Goal: Task Accomplishment & Management: Manage account settings

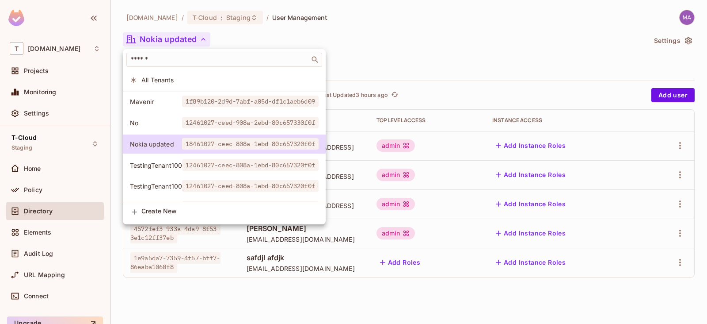
drag, startPoint x: 444, startPoint y: 47, endPoint x: 411, endPoint y: 68, distance: 38.9
click at [444, 47] on div at bounding box center [353, 162] width 707 height 324
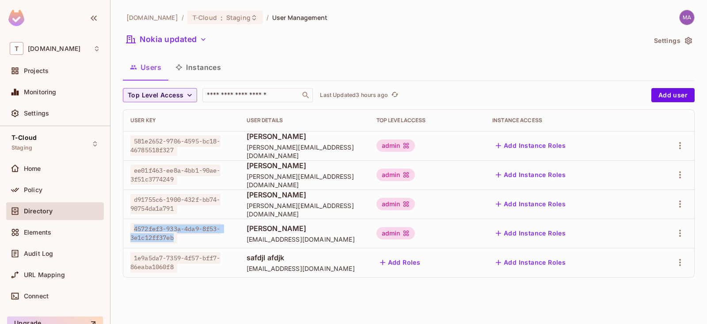
drag, startPoint x: 176, startPoint y: 237, endPoint x: 142, endPoint y: 223, distance: 37.0
click at [133, 225] on span "4572fef3-933a-4da9-8f53-3e1c12ff37eb" at bounding box center [175, 233] width 90 height 20
copy span "4572fef3-933a-4da9-8f53-3e1c12ff37eb"
click at [193, 61] on button "Instances" at bounding box center [198, 67] width 60 height 22
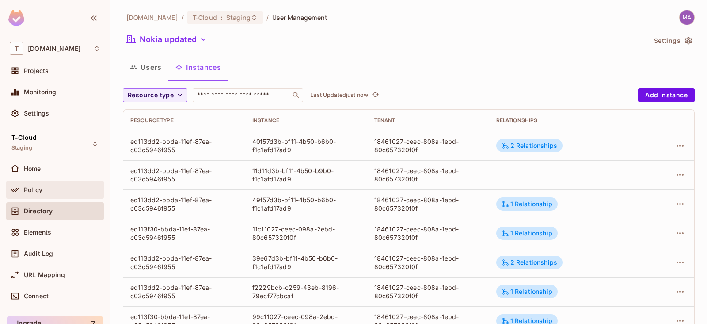
click at [28, 193] on div "Policy" at bounding box center [55, 189] width 91 height 11
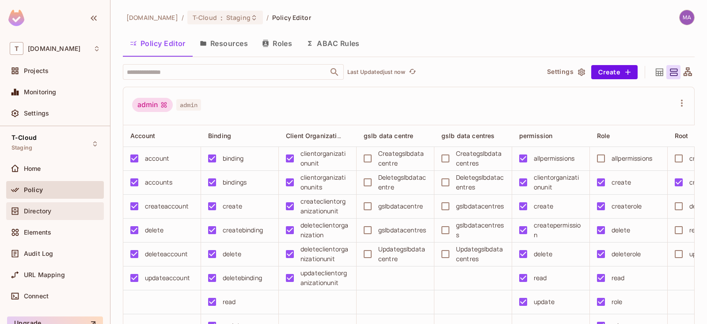
click at [35, 213] on span "Directory" at bounding box center [37, 210] width 27 height 7
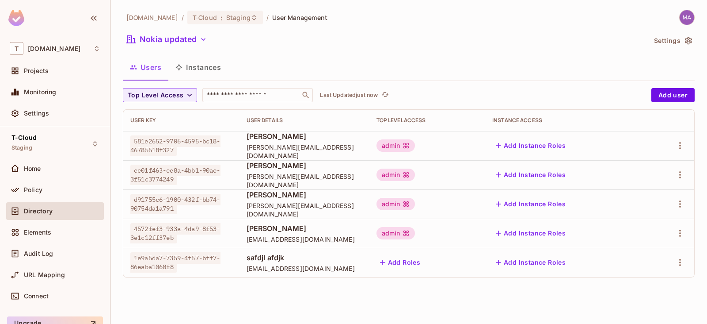
click at [416, 285] on div "[DOMAIN_NAME] / T-Cloud : Staging / User Management Nokia updated Settings User…" at bounding box center [409, 162] width 597 height 324
click at [526, 25] on div "[DOMAIN_NAME] / T-Cloud : Staging / User Management" at bounding box center [409, 17] width 572 height 15
click at [670, 96] on button "Add user" at bounding box center [673, 95] width 43 height 14
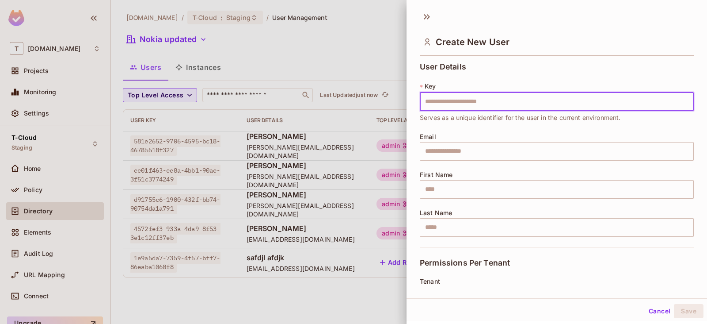
click at [352, 52] on div at bounding box center [353, 162] width 707 height 324
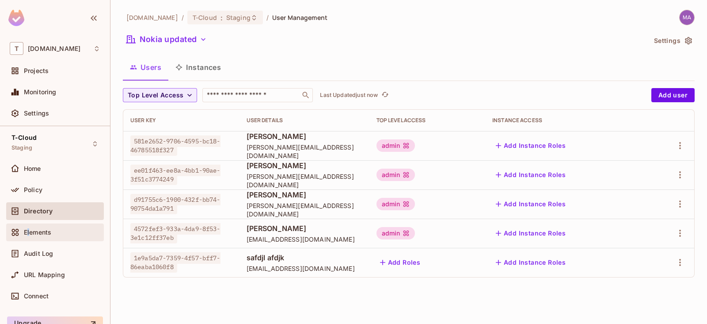
click at [29, 229] on span "Elements" at bounding box center [37, 232] width 27 height 7
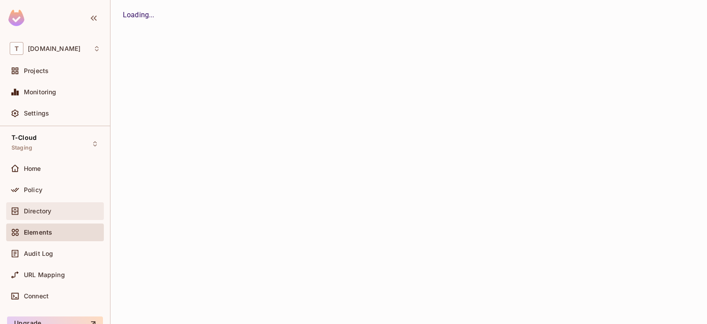
click at [46, 209] on span "Directory" at bounding box center [37, 210] width 27 height 7
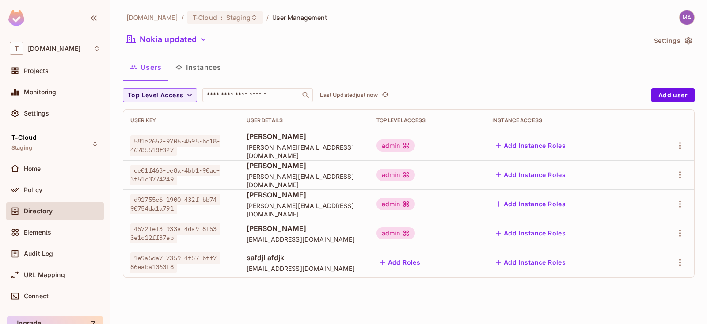
click at [204, 66] on button "Instances" at bounding box center [198, 67] width 60 height 22
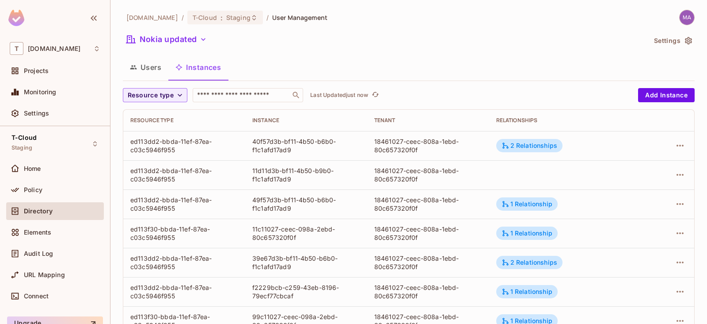
click at [673, 167] on td at bounding box center [668, 174] width 52 height 29
click at [675, 172] on icon "button" at bounding box center [680, 174] width 11 height 11
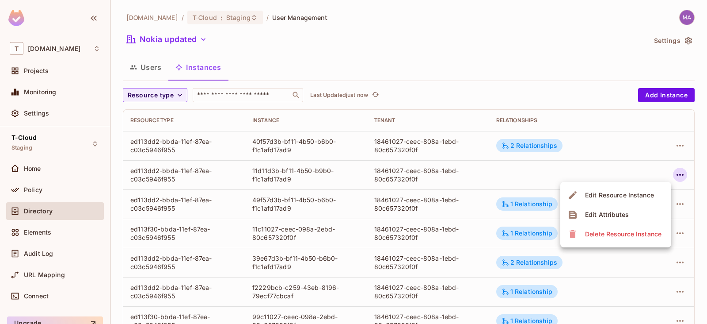
click at [625, 211] on div "Edit Attributes" at bounding box center [607, 214] width 44 height 9
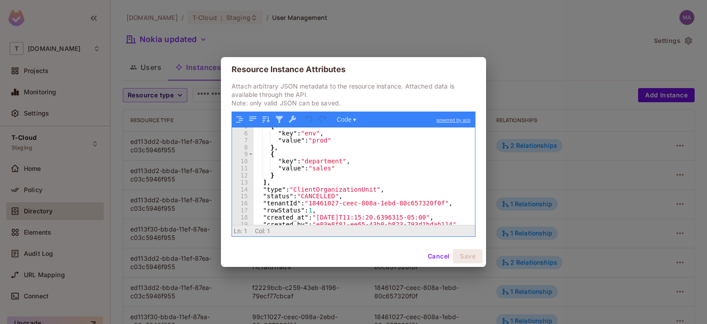
scroll to position [113, 0]
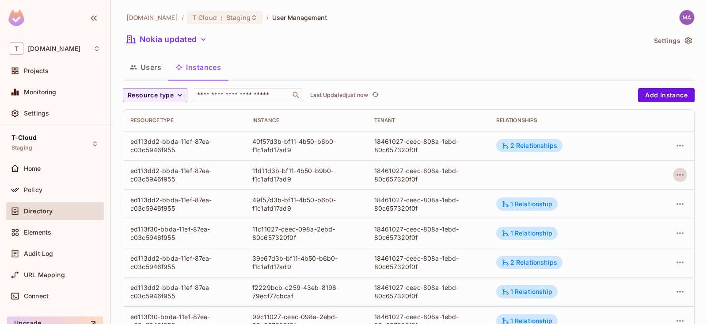
click at [403, 54] on div "[DOMAIN_NAME] / T-Cloud : Staging / User Management Nokia updated Settings User…" at bounding box center [409, 249] width 572 height 479
click at [162, 65] on button "Users" at bounding box center [146, 67] width 46 height 22
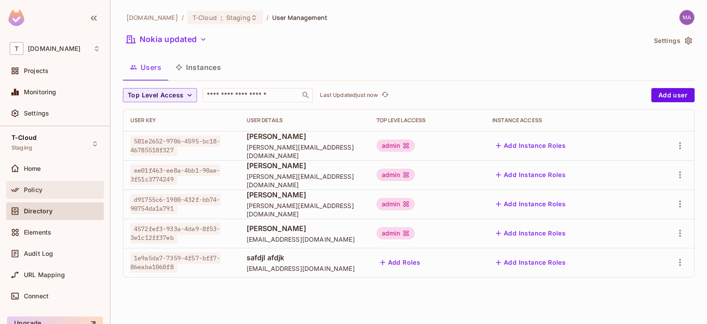
click at [45, 194] on div "Policy" at bounding box center [55, 190] width 98 height 18
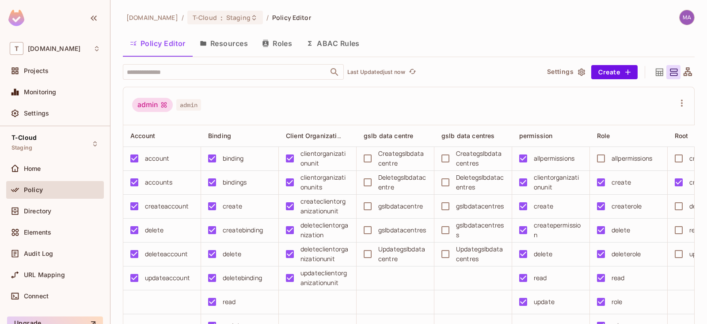
click at [228, 38] on button "Resources" at bounding box center [224, 43] width 62 height 22
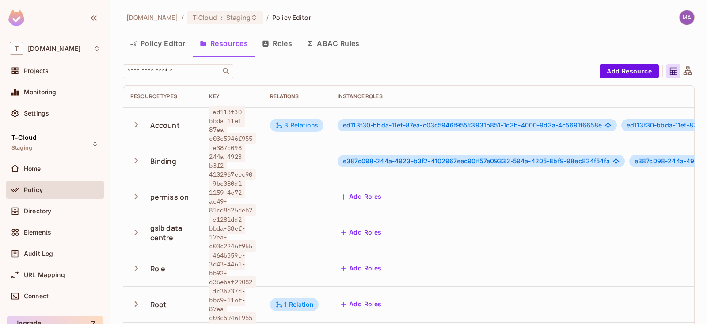
click at [290, 36] on button "Roles" at bounding box center [277, 43] width 44 height 22
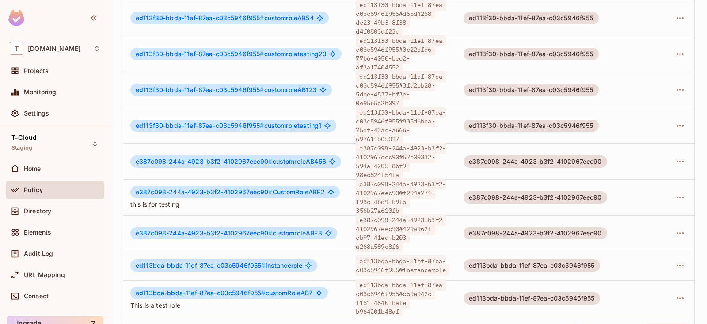
scroll to position [318, 0]
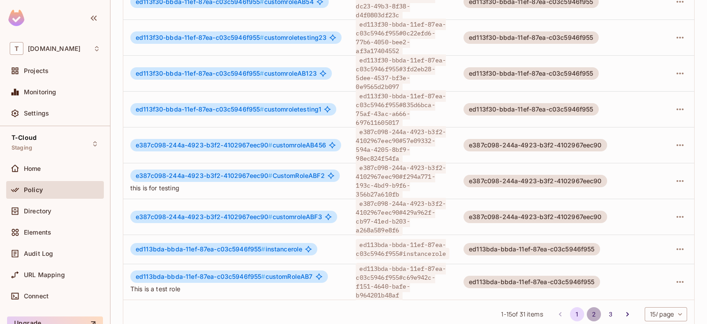
click at [587, 307] on button "2" at bounding box center [594, 314] width 14 height 14
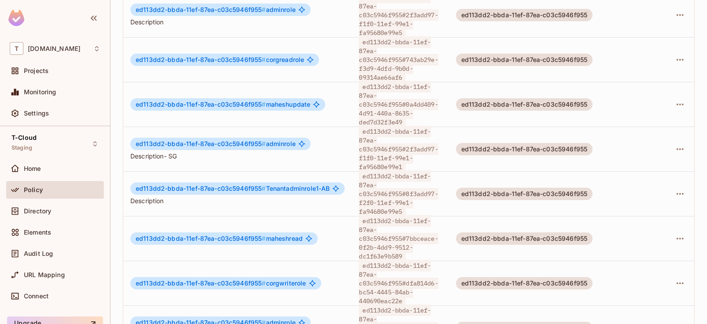
click at [407, 260] on span "ed113dd2-bbda-11ef-87ea-c03c5946f955#dfa814d6-bc54-4445-84ab-440690eac22e" at bounding box center [398, 283] width 79 height 47
drag, startPoint x: 409, startPoint y: 254, endPoint x: 411, endPoint y: 268, distance: 14.7
click at [411, 268] on div "ed113dd2-bbda-11ef-87ea-c03c5946f955#dfa814d6-bc54-4445-84ab-440690eac22e" at bounding box center [400, 283] width 83 height 44
copy span "dfa814d6-bc54-4445-84ab-440690eac22e"
click at [405, 260] on span "ed113dd2-bbda-11ef-87ea-c03c5946f955#dfa814d6-bc54-4445-84ab-440690eac22e" at bounding box center [398, 283] width 79 height 47
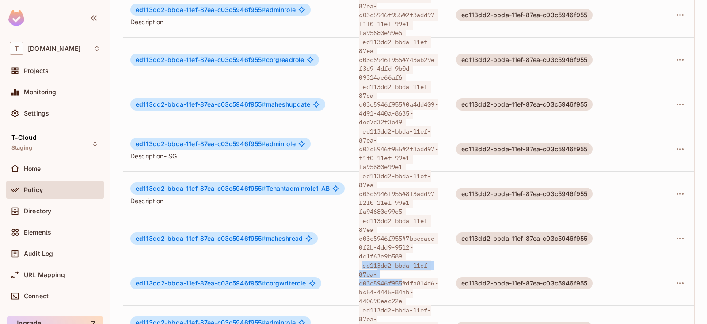
drag, startPoint x: 405, startPoint y: 250, endPoint x: 363, endPoint y: 233, distance: 45.0
click at [363, 260] on span "ed113dd2-bbda-11ef-87ea-c03c5946f955#dfa814d6-bc54-4445-84ab-440690eac22e" at bounding box center [398, 283] width 79 height 47
copy span "ed113dd2-bbda-11ef-87ea-c03c5946f955"
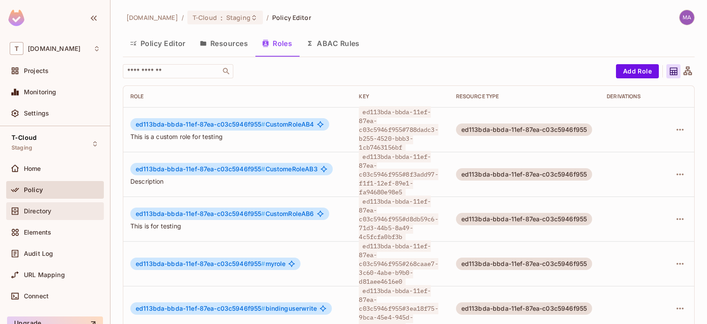
click at [39, 208] on span "Directory" at bounding box center [37, 210] width 27 height 7
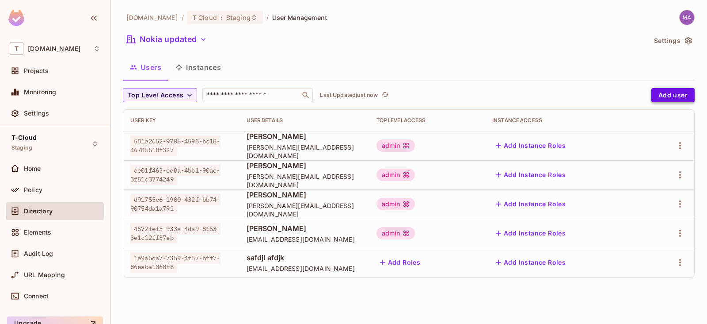
click at [667, 96] on button "Add user" at bounding box center [673, 95] width 43 height 14
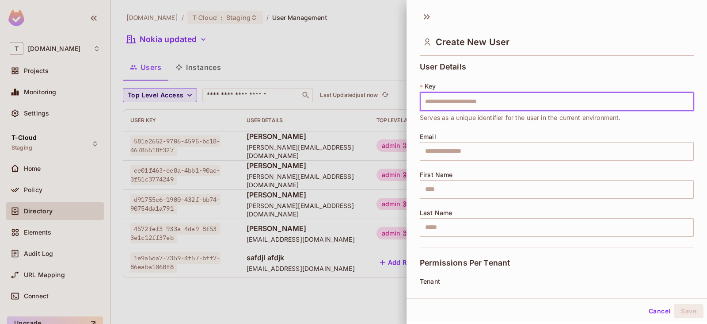
click at [450, 97] on input "text" at bounding box center [557, 101] width 274 height 19
type input "**********"
click at [443, 153] on input "text" at bounding box center [557, 151] width 274 height 19
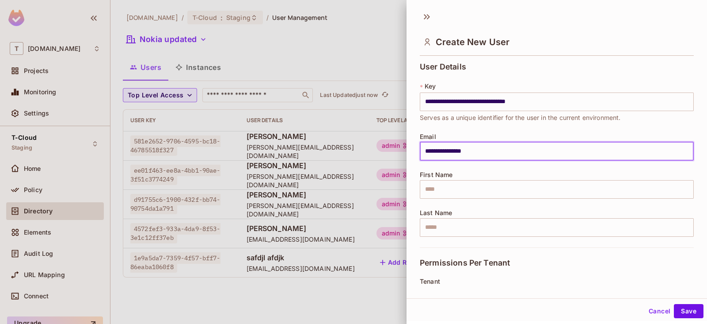
type input "**********"
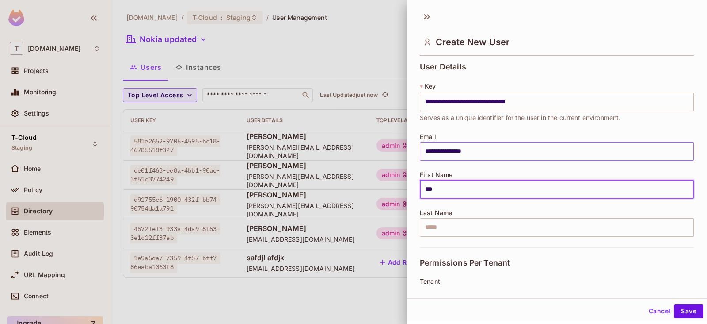
type input "***"
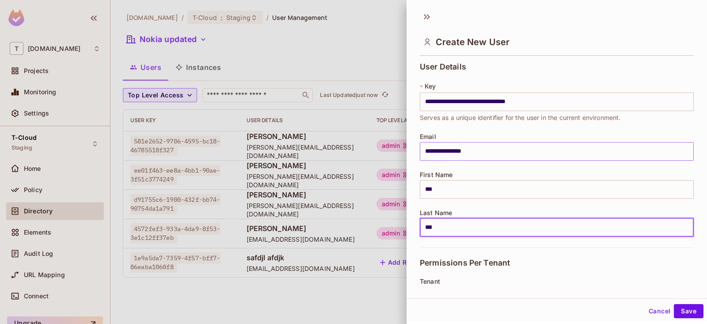
type input "***"
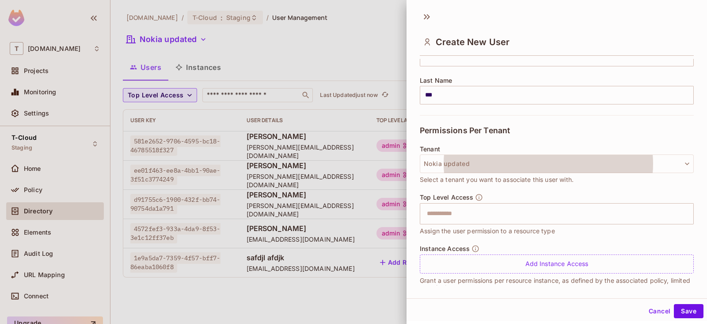
scroll to position [146, 0]
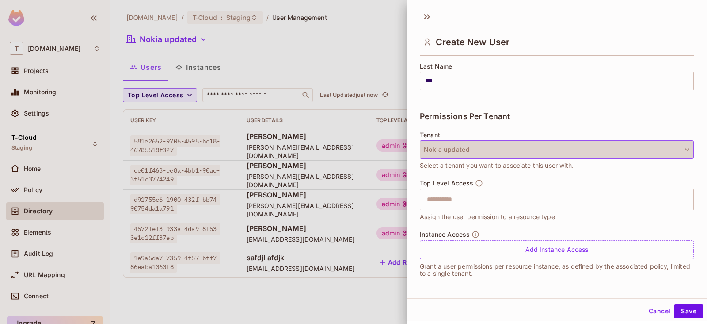
click at [629, 145] on button "Nokia updated" at bounding box center [557, 149] width 274 height 19
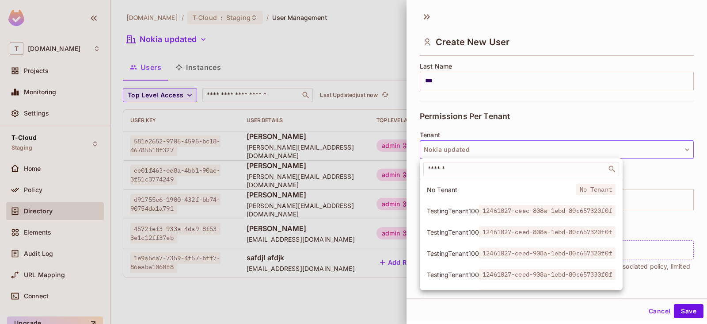
click at [629, 145] on div at bounding box center [353, 162] width 707 height 324
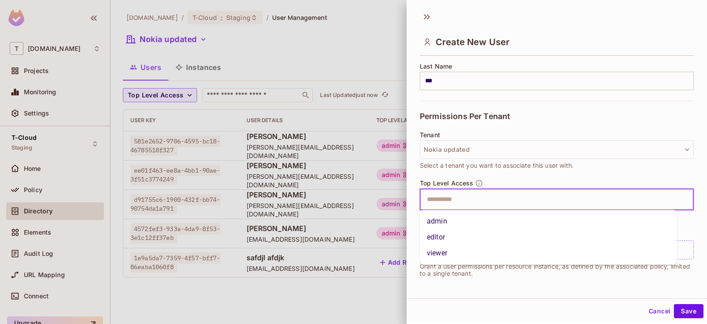
click at [516, 200] on input "text" at bounding box center [549, 200] width 255 height 18
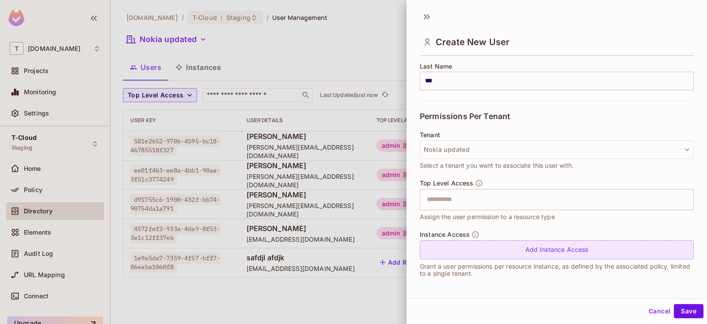
click at [574, 253] on div "Add Instance Access" at bounding box center [557, 249] width 274 height 19
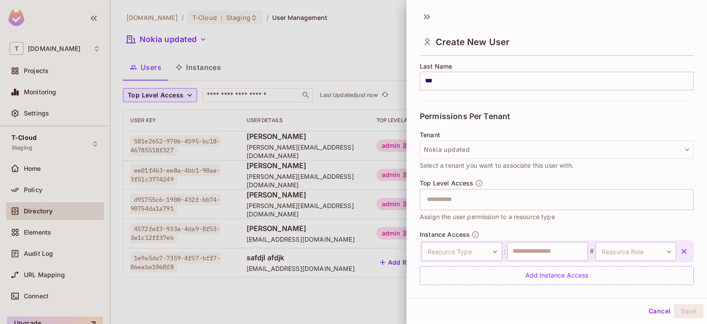
click at [651, 310] on button "Cancel" at bounding box center [660, 311] width 29 height 14
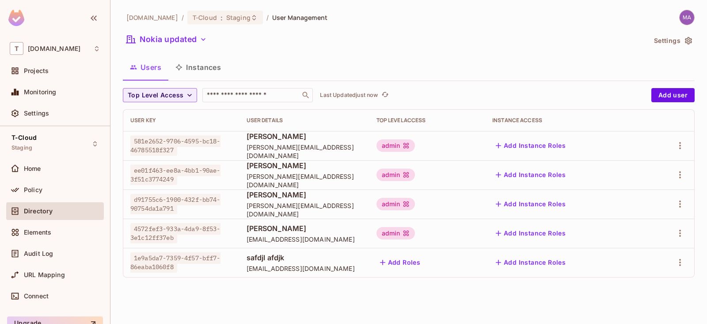
click at [671, 76] on div "Users Instances" at bounding box center [409, 67] width 572 height 22
click at [664, 94] on button "Add user" at bounding box center [673, 95] width 43 height 14
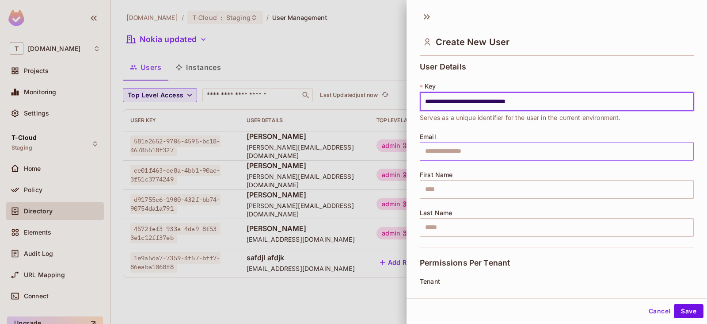
type input "**********"
click at [451, 149] on input "text" at bounding box center [557, 151] width 274 height 19
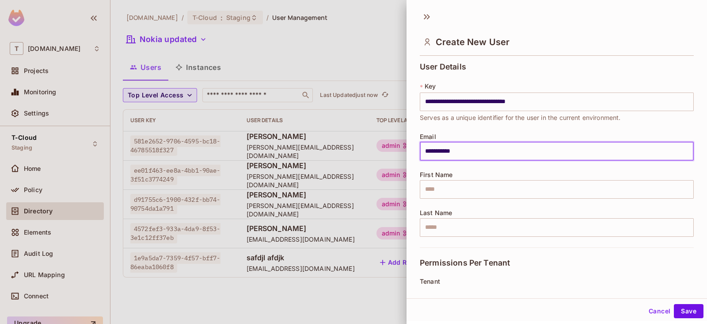
type input "**********"
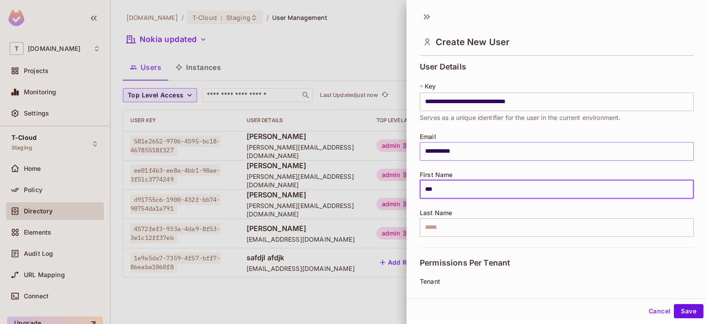
type input "***"
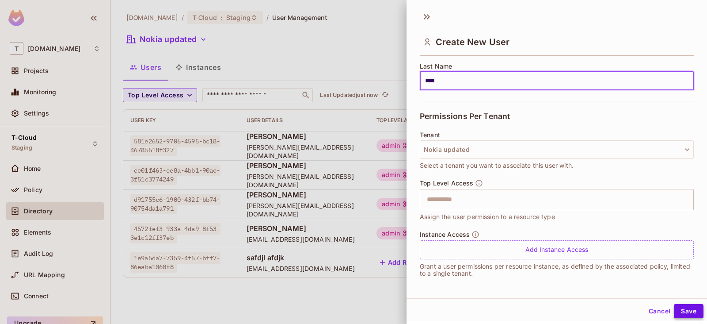
type input "****"
click at [683, 310] on button "Save" at bounding box center [689, 311] width 30 height 14
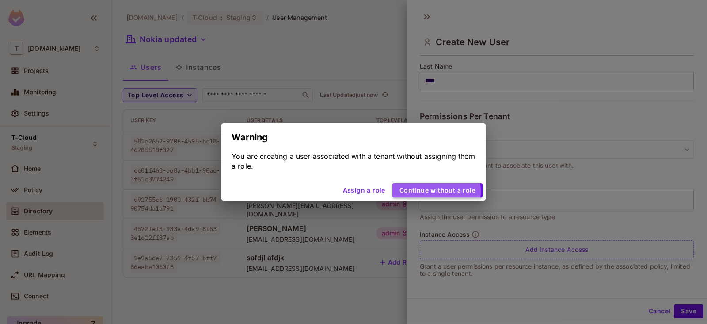
click at [436, 191] on button "Continue without a role" at bounding box center [438, 190] width 90 height 14
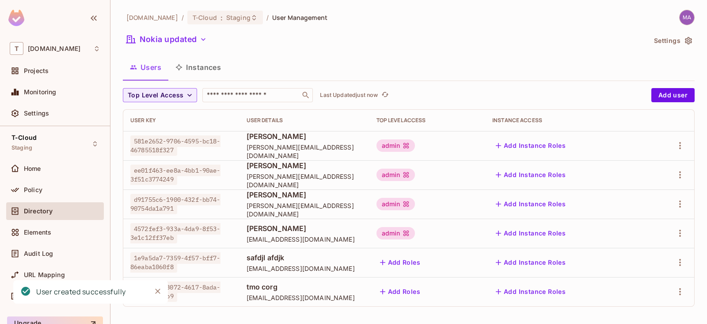
click at [44, 210] on span "Directory" at bounding box center [38, 210] width 29 height 7
click at [203, 65] on button "Instances" at bounding box center [198, 67] width 60 height 22
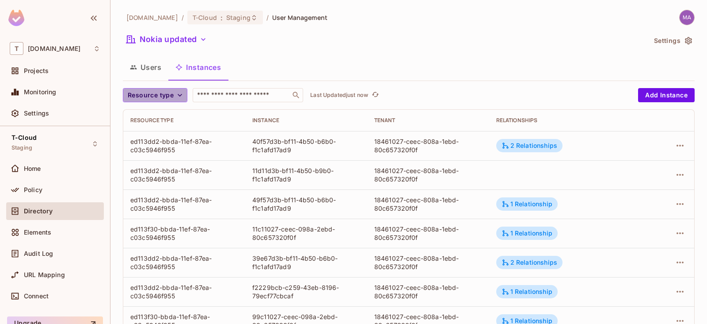
click at [164, 99] on span "Resource type" at bounding box center [151, 95] width 46 height 11
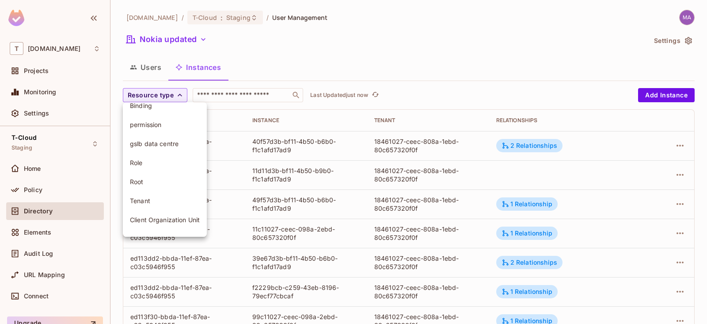
scroll to position [43, 0]
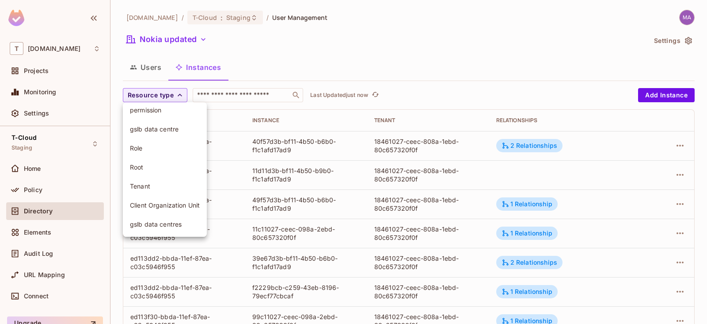
click at [170, 201] on span "Client Organization Unit" at bounding box center [165, 205] width 70 height 8
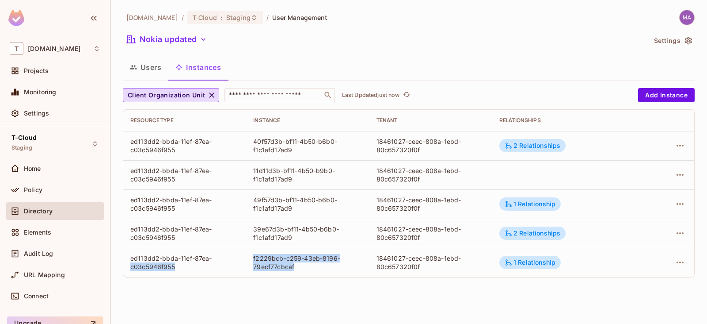
drag, startPoint x: 294, startPoint y: 268, endPoint x: 243, endPoint y: 262, distance: 50.7
click at [243, 262] on tr "ed113dd2-bbda-11ef-87ea-c03c5946f955 f2229bcb-c259-43eb-8196-79ecf77cbcaf 18461…" at bounding box center [408, 262] width 571 height 29
copy tr "c03c5946f955 f2229bcb-c259-43eb-8196-79ecf77cbcaf"
click at [286, 265] on div "f2229bcb-c259-43eb-8196-79ecf77cbcaf" at bounding box center [307, 262] width 109 height 17
click at [301, 267] on div "f2229bcb-c259-43eb-8196-79ecf77cbcaf" at bounding box center [307, 262] width 109 height 17
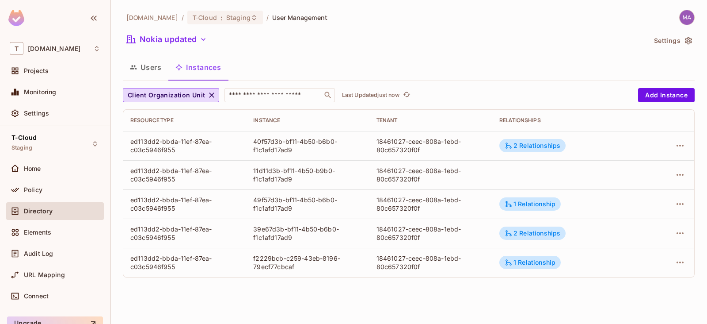
click at [313, 291] on div "[DOMAIN_NAME] / T-Cloud : Staging / User Management Nokia updated Settings User…" at bounding box center [409, 162] width 597 height 324
drag, startPoint x: 251, startPoint y: 260, endPoint x: 296, endPoint y: 267, distance: 46.1
click at [295, 267] on td "f2229bcb-c259-43eb-8196-79ecf77cbcaf" at bounding box center [307, 262] width 123 height 29
copy div "f2229bcb-c259-43eb-8196-79ecf77cbcaf"
click at [142, 70] on button "Users" at bounding box center [146, 67] width 46 height 22
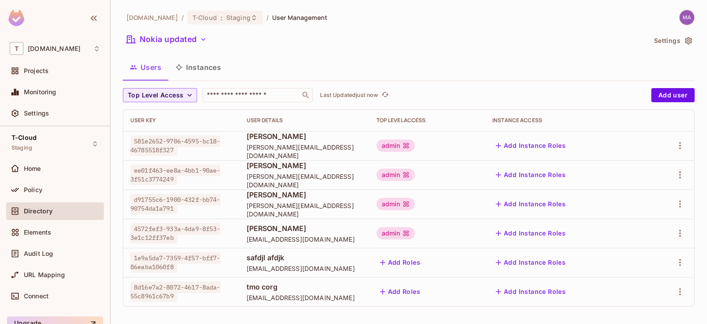
scroll to position [2, 0]
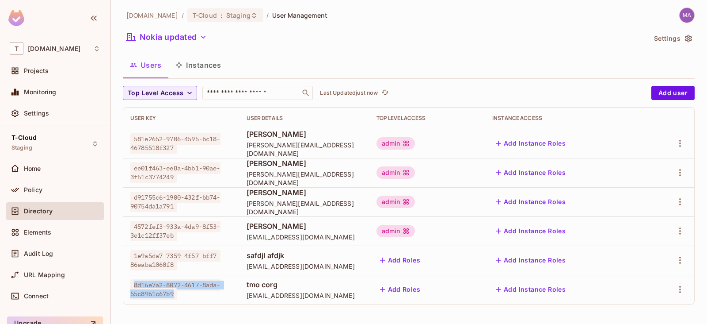
drag, startPoint x: 132, startPoint y: 285, endPoint x: 176, endPoint y: 291, distance: 44.6
click at [176, 291] on span "8d16e7a2-8072-4617-8ada-55c8961c67b9" at bounding box center [175, 289] width 90 height 20
copy span "8d16e7a2-8072-4617-8ada-55c8961c67b9"
drag, startPoint x: 42, startPoint y: 191, endPoint x: 108, endPoint y: 166, distance: 70.2
click at [42, 191] on div "Policy" at bounding box center [62, 189] width 76 height 7
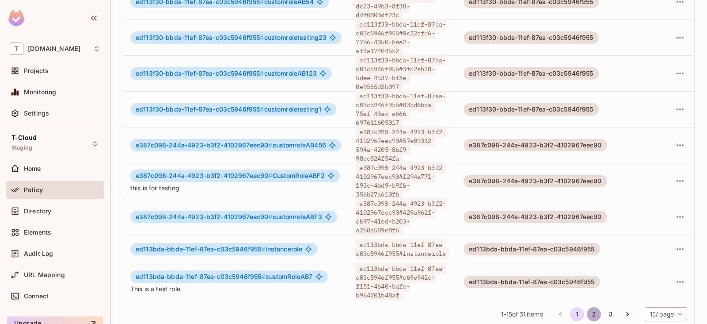
click at [587, 307] on button "2" at bounding box center [594, 314] width 14 height 14
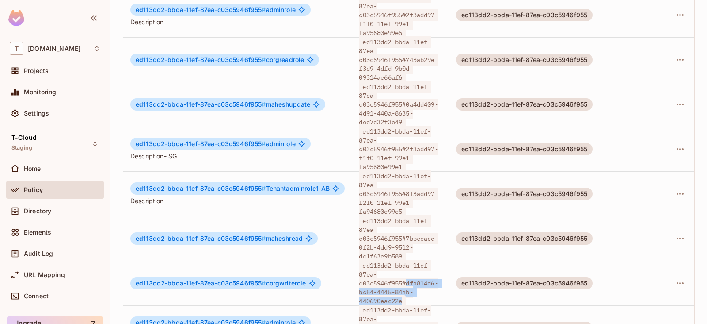
drag, startPoint x: 409, startPoint y: 249, endPoint x: 406, endPoint y: 270, distance: 21.0
click at [406, 270] on span "ed113dd2-bbda-11ef-87ea-c03c5946f955#dfa814d6-bc54-4445-84ab-440690eac22e" at bounding box center [398, 283] width 79 height 47
copy span "dfa814d6-bc54-4445-84ab-440690eac22e"
